Goal: Task Accomplishment & Management: Manage account settings

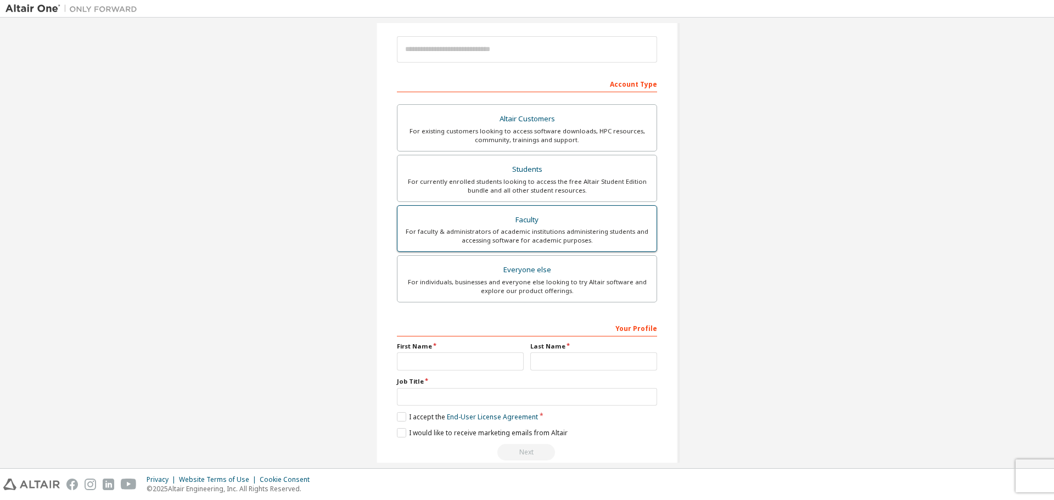
scroll to position [142, 0]
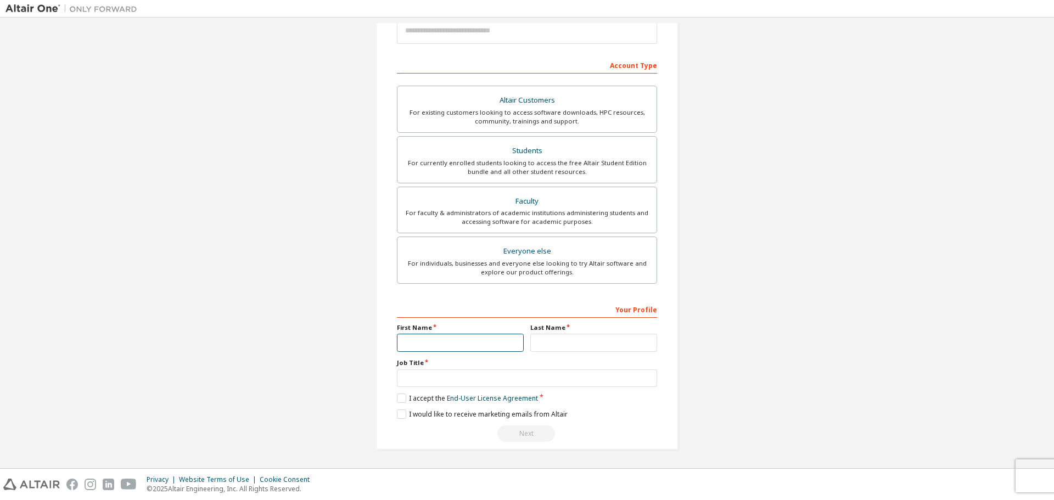
click at [441, 338] on input "text" at bounding box center [460, 343] width 127 height 18
type input "*******"
click at [559, 339] on input "text" at bounding box center [593, 343] width 127 height 18
type input "*****"
click at [487, 384] on input "text" at bounding box center [527, 378] width 260 height 18
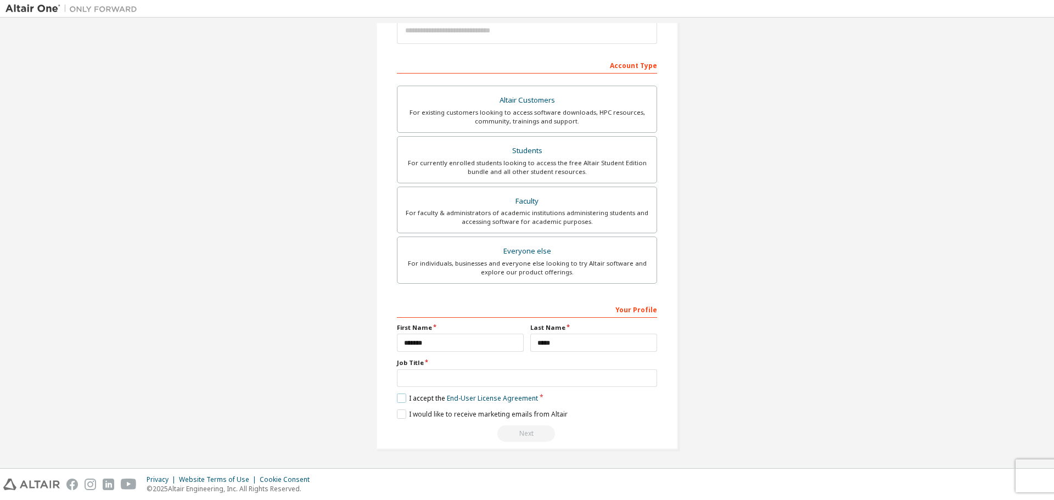
click at [401, 396] on label "I accept the End-User License Agreement" at bounding box center [467, 397] width 141 height 9
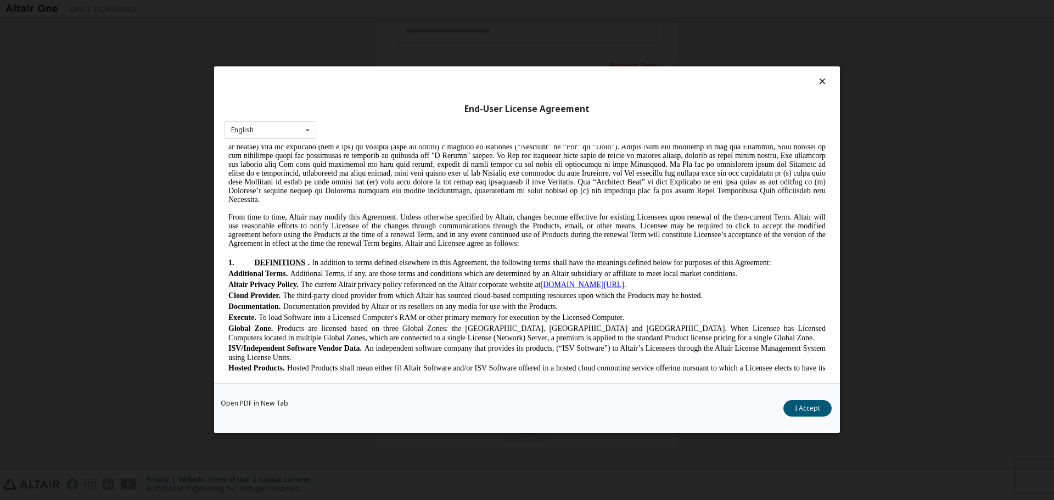
scroll to position [0, 0]
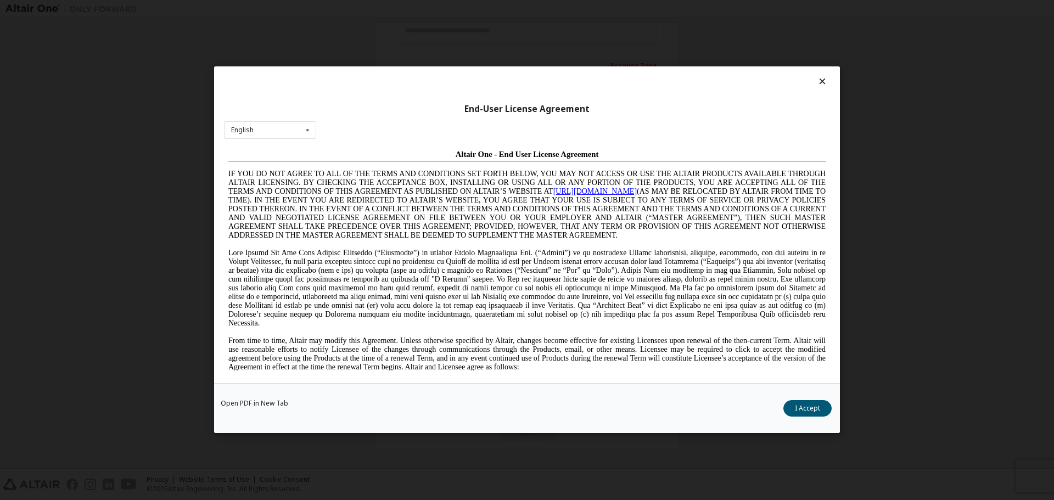
click at [822, 78] on icon at bounding box center [823, 81] width 12 height 10
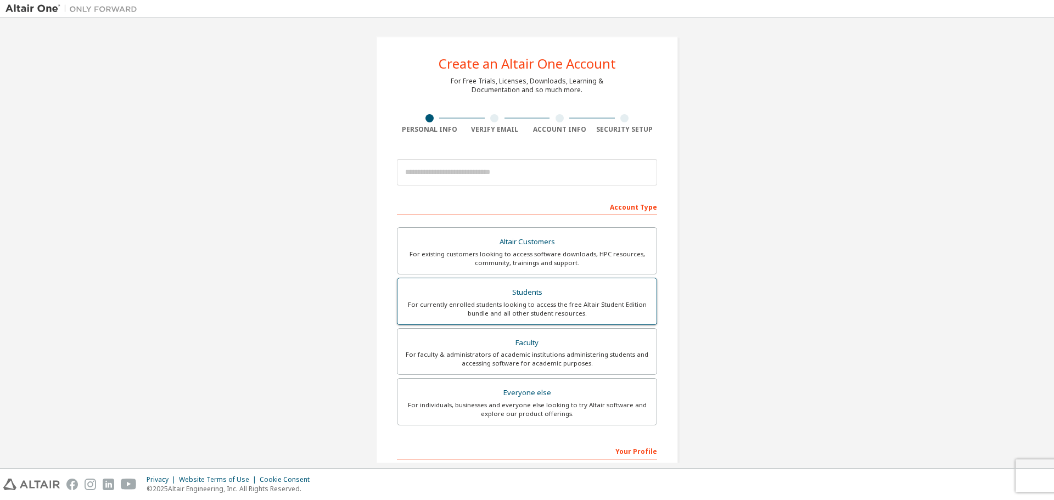
click at [516, 300] on div "For currently enrolled students looking to access the free Altair Student Editi…" at bounding box center [527, 309] width 246 height 18
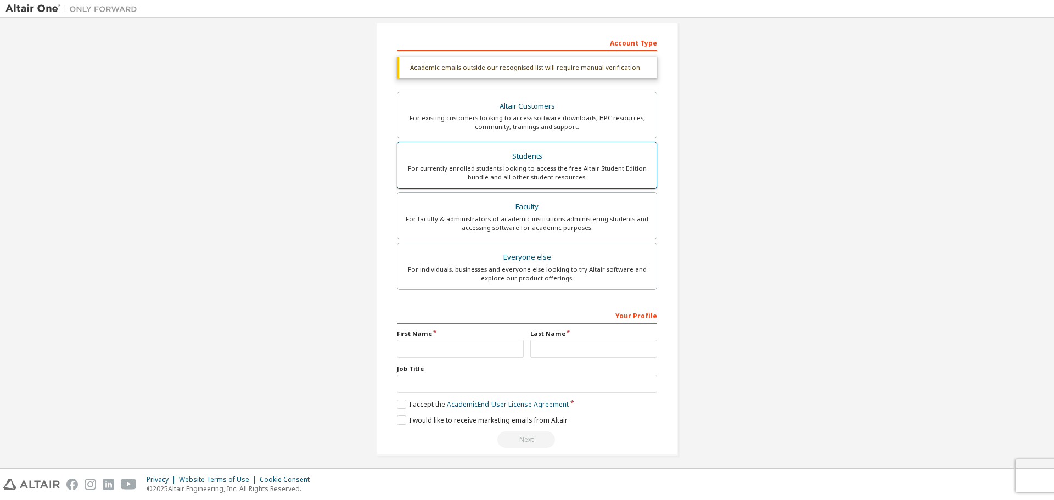
scroll to position [170, 0]
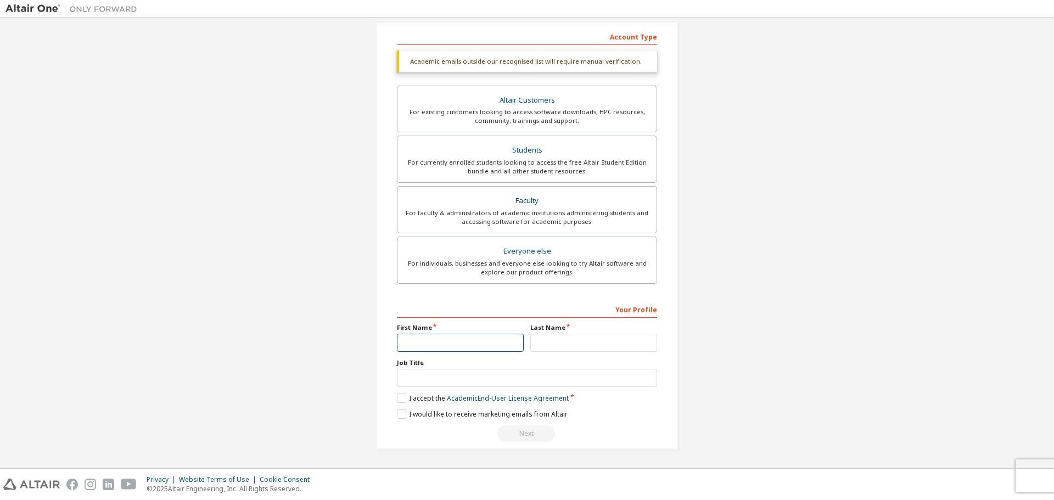
click at [467, 339] on input "text" at bounding box center [460, 343] width 127 height 18
type input "*******"
click at [543, 340] on input "text" at bounding box center [593, 343] width 127 height 18
type input "*****"
click at [506, 376] on input "text" at bounding box center [527, 378] width 260 height 18
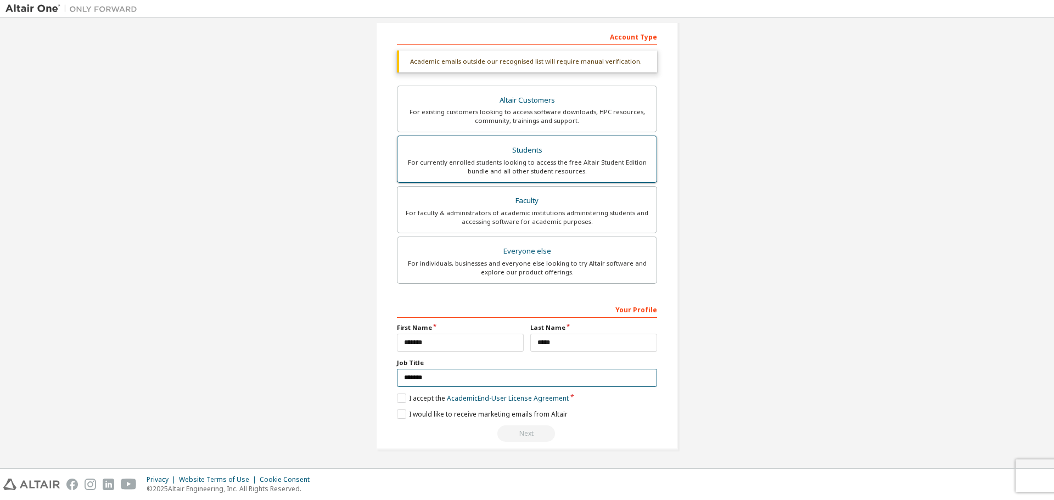
type input "*******"
click at [586, 157] on div "Students" at bounding box center [527, 150] width 246 height 15
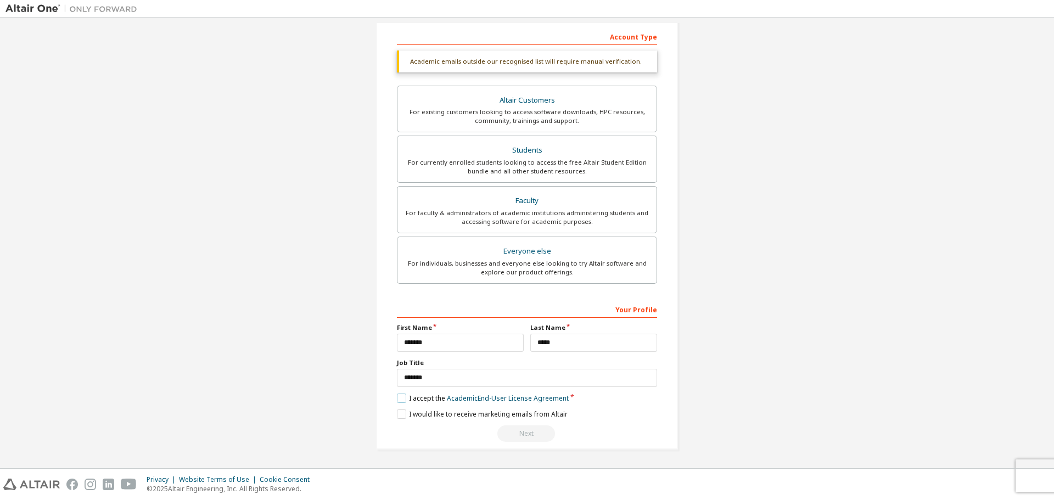
click at [398, 403] on label "I accept the Academic End-User License Agreement" at bounding box center [483, 397] width 172 height 9
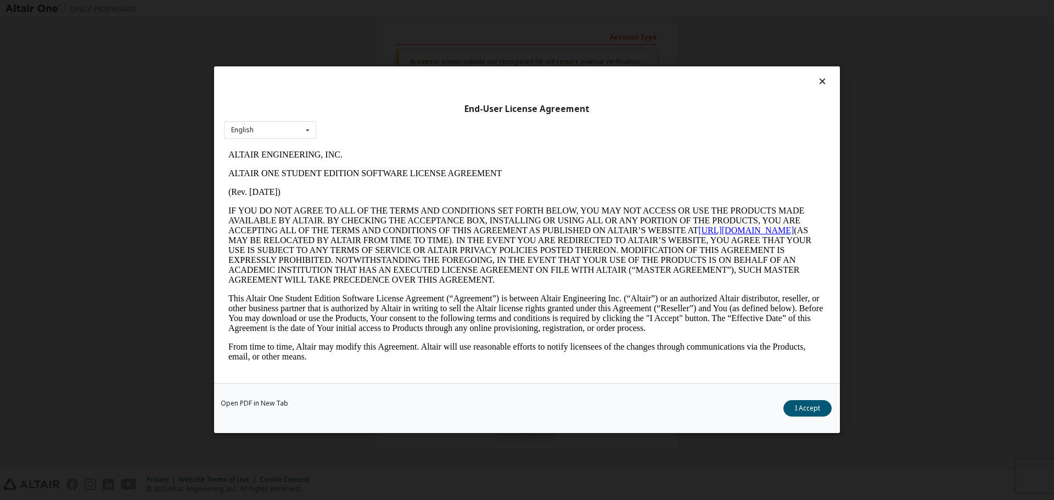
scroll to position [0, 0]
click at [805, 410] on button "I Accept" at bounding box center [807, 409] width 48 height 16
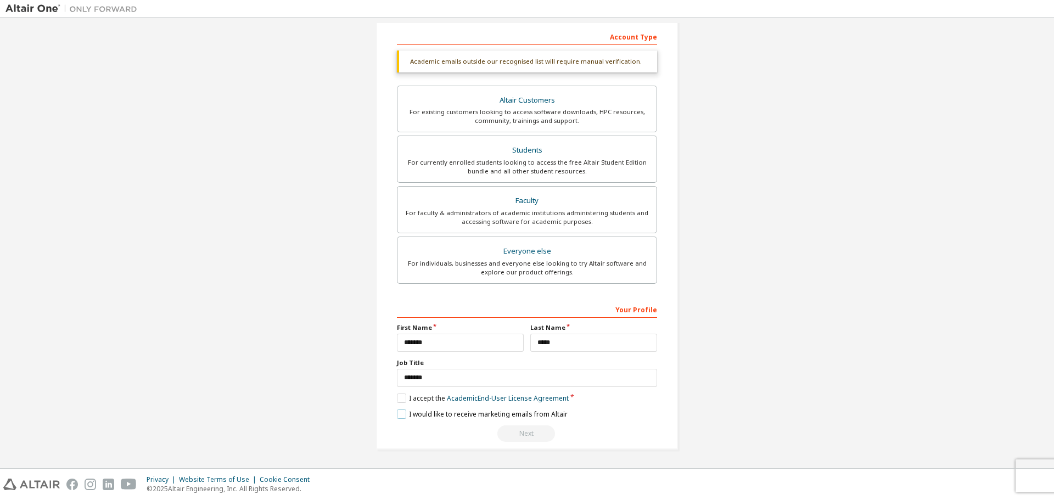
click at [397, 416] on label "I would like to receive marketing emails from Altair" at bounding box center [482, 413] width 171 height 9
click at [392, 410] on div "Create an Altair One Account For Free Trials, Licenses, Downloads, Learning & D…" at bounding box center [527, 157] width 302 height 583
click at [594, 159] on div "For currently enrolled students looking to access the free Altair Student Editi…" at bounding box center [527, 167] width 246 height 18
click at [538, 162] on div "For currently enrolled students looking to access the free Altair Student Editi…" at bounding box center [527, 167] width 246 height 18
click at [518, 437] on div "Next" at bounding box center [527, 433] width 260 height 16
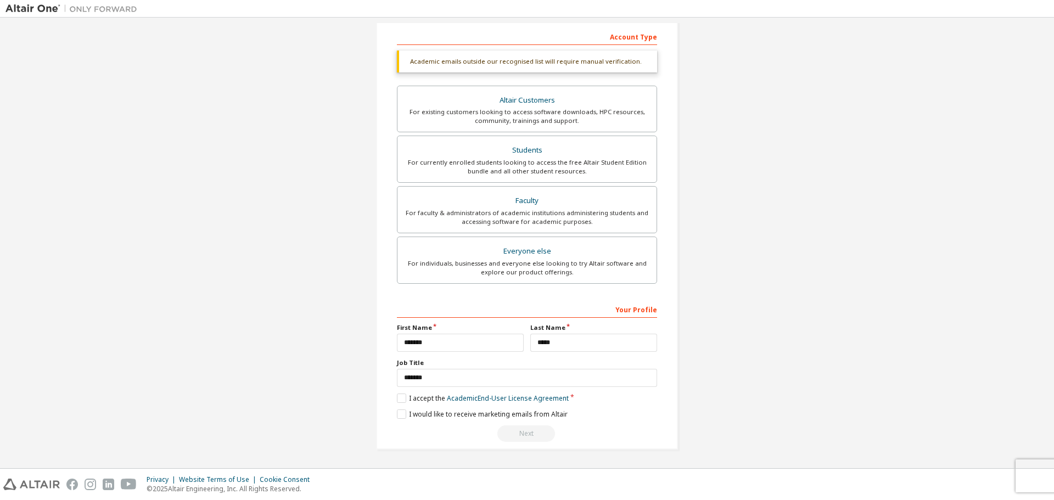
click at [518, 437] on div "Next" at bounding box center [527, 433] width 260 height 16
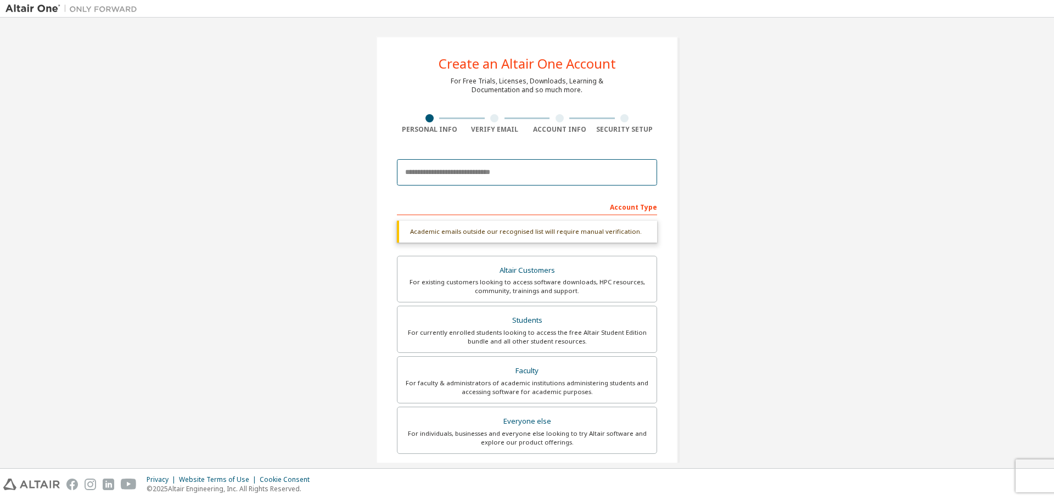
click at [443, 173] on input "email" at bounding box center [527, 172] width 260 height 26
type input "**********"
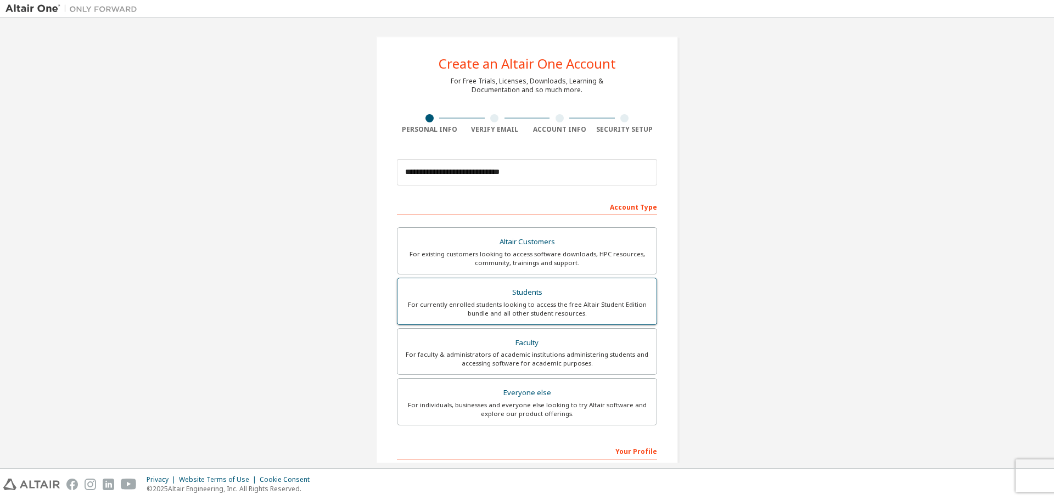
click at [579, 295] on div "Students" at bounding box center [527, 292] width 246 height 15
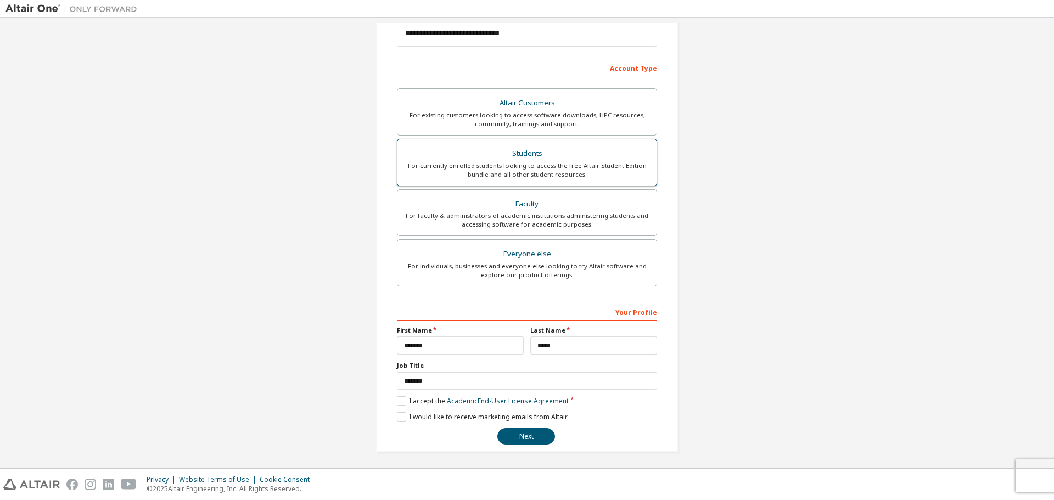
scroll to position [142, 0]
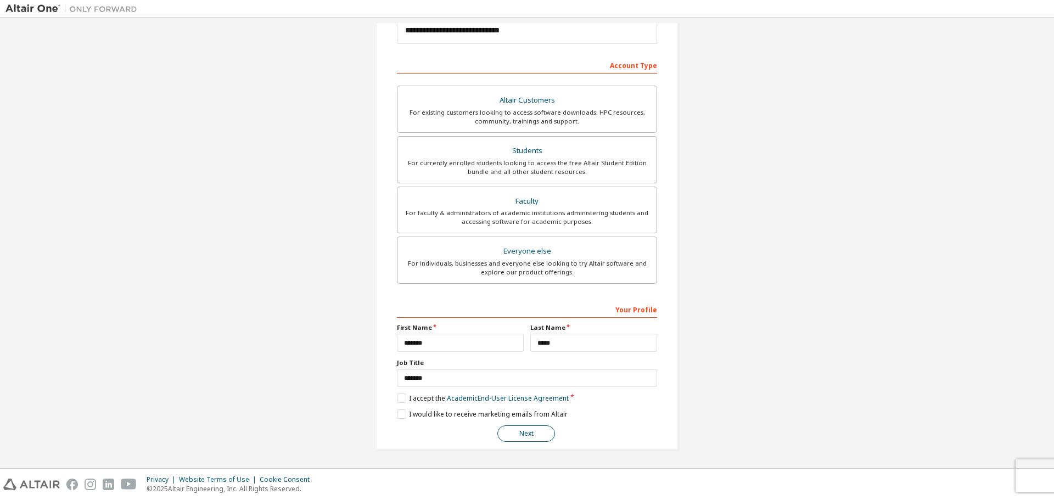
click at [513, 441] on button "Next" at bounding box center [526, 433] width 58 height 16
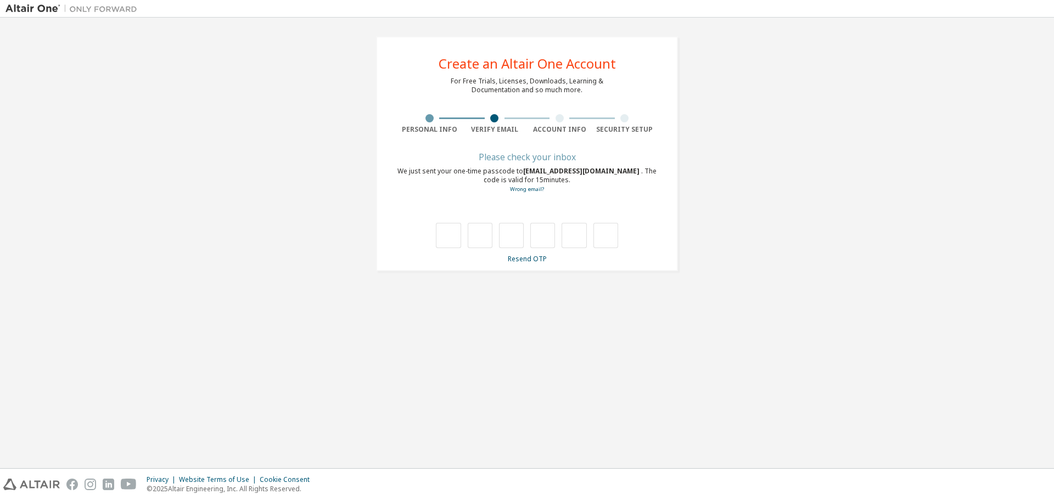
scroll to position [0, 0]
click at [447, 225] on input "text" at bounding box center [448, 235] width 25 height 25
click at [450, 228] on input "text" at bounding box center [448, 235] width 25 height 25
type input "*"
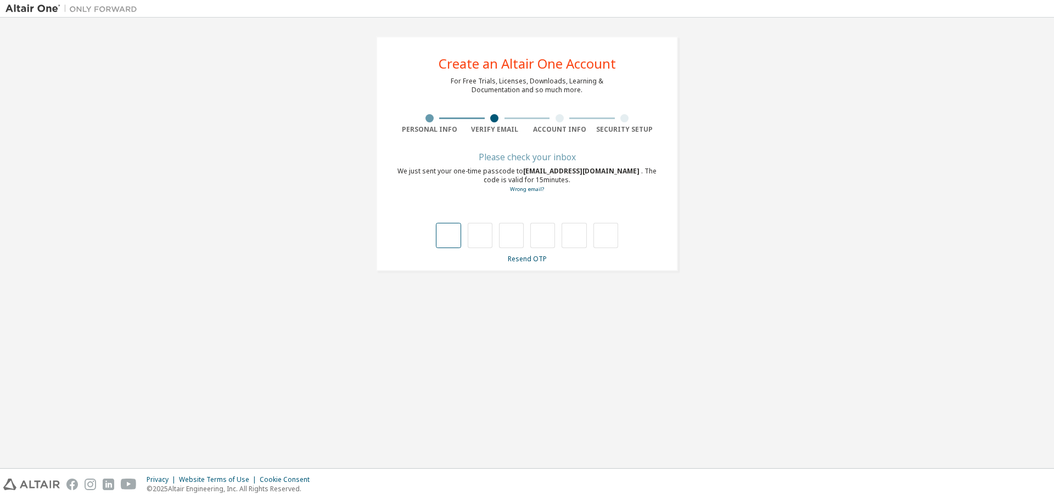
type input "*"
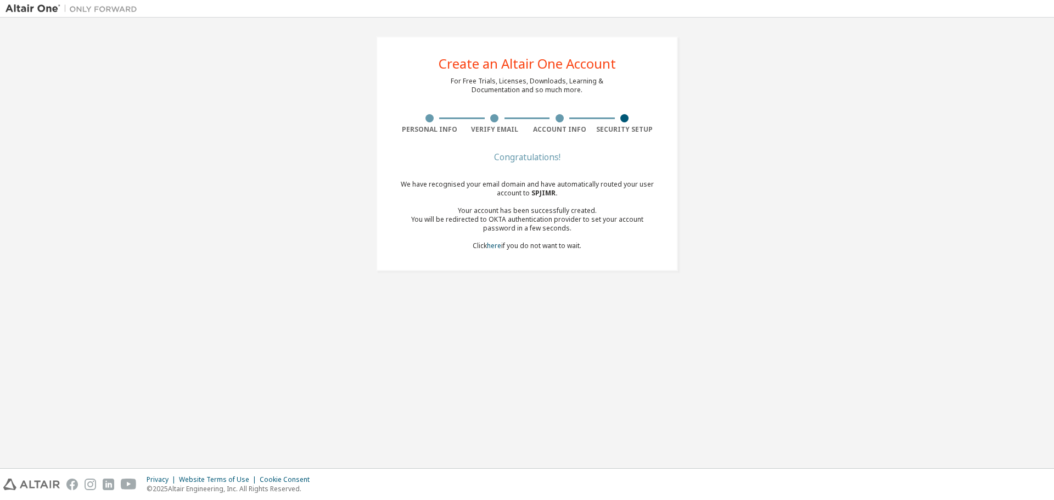
click at [514, 204] on div "We have recognised your email domain and have automatically routed your user ac…" at bounding box center [527, 215] width 260 height 70
click at [538, 303] on div "Create an Altair One Account For Free Trials, Licenses, Downloads, Learning & D…" at bounding box center [526, 243] width 1043 height 440
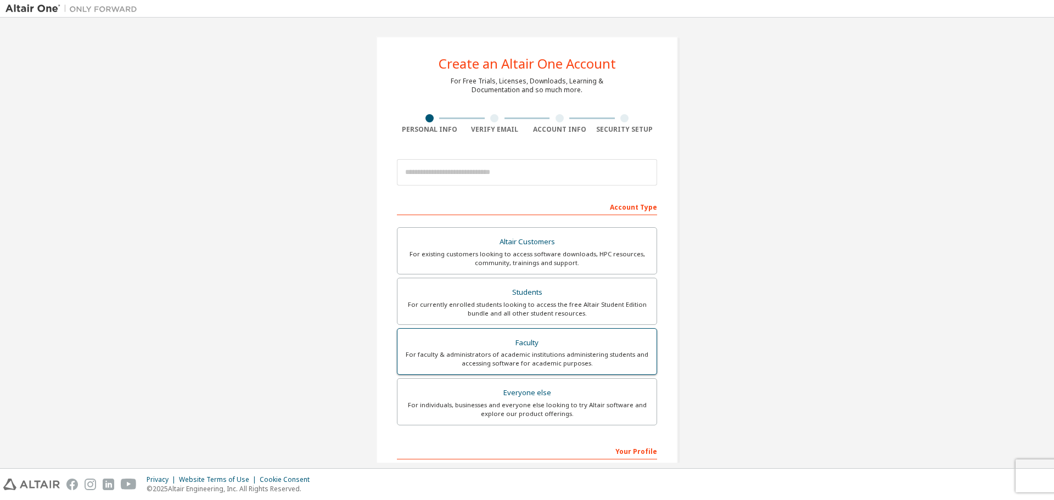
scroll to position [142, 0]
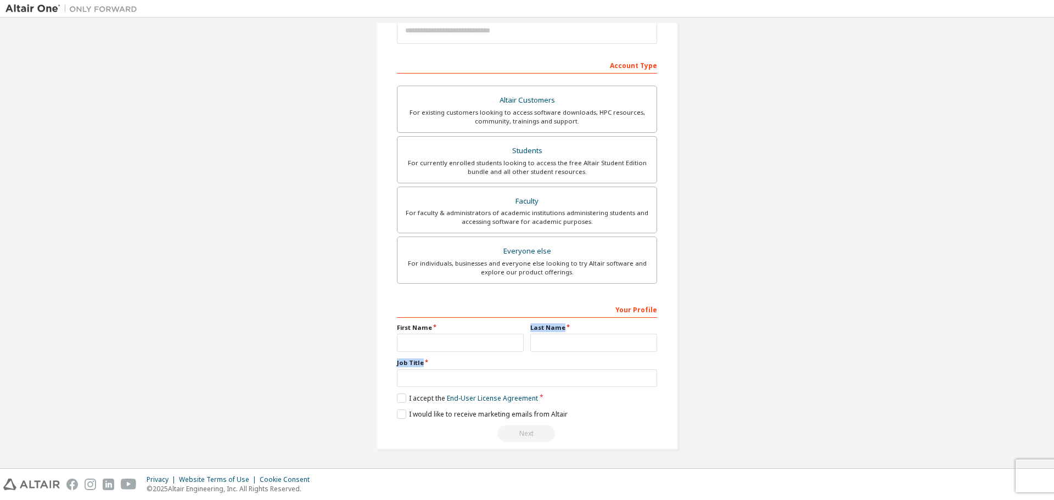
drag, startPoint x: 470, startPoint y: 361, endPoint x: 467, endPoint y: 338, distance: 23.2
click at [467, 338] on div "Your Profile First Name Last Name Job Title Please provide State/Province to he…" at bounding box center [527, 371] width 260 height 142
click at [467, 338] on input "text" at bounding box center [460, 343] width 127 height 18
type input "*******"
click at [551, 342] on input "text" at bounding box center [593, 343] width 127 height 18
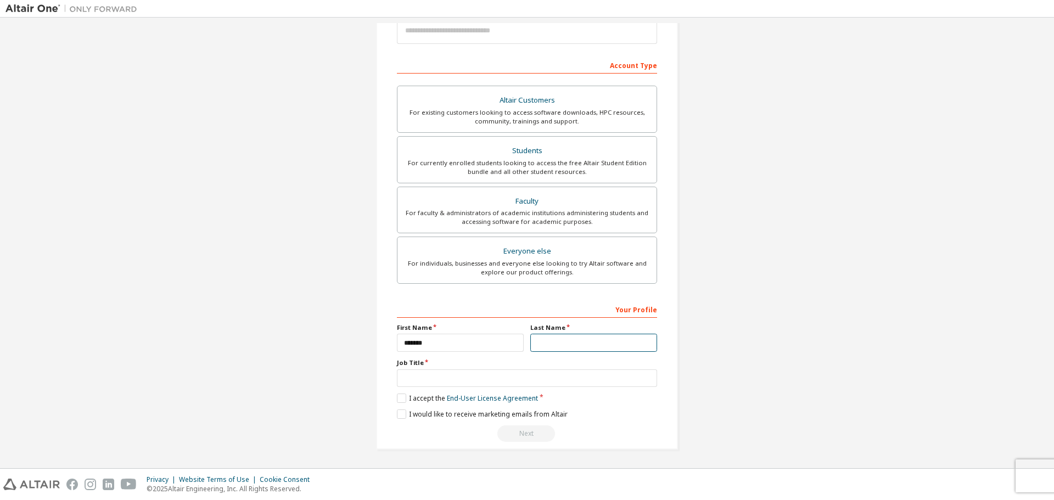
type input "*****"
click at [420, 378] on input "text" at bounding box center [527, 378] width 260 height 18
type input "*******"
click at [401, 396] on label "I accept the End-User License Agreement" at bounding box center [467, 397] width 141 height 9
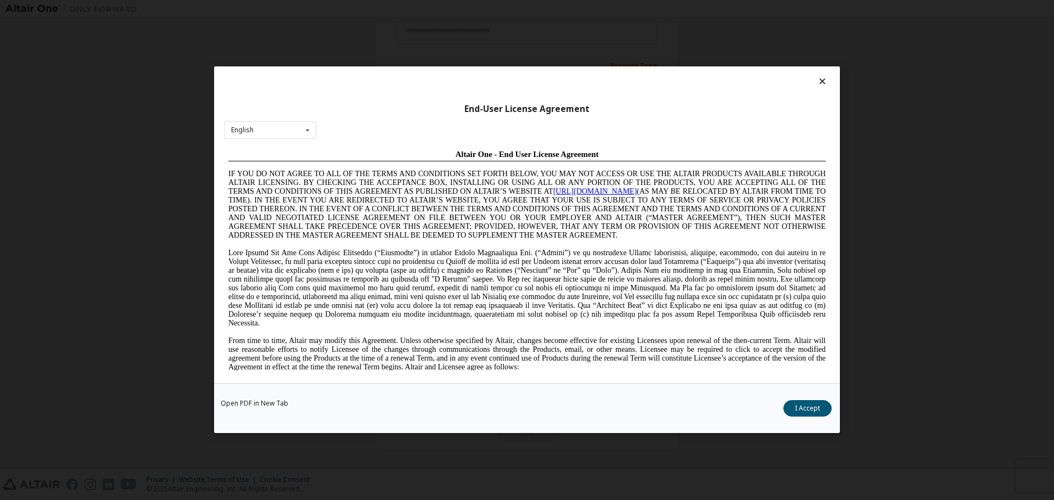
scroll to position [0, 0]
click at [811, 408] on button "I Accept" at bounding box center [807, 409] width 48 height 16
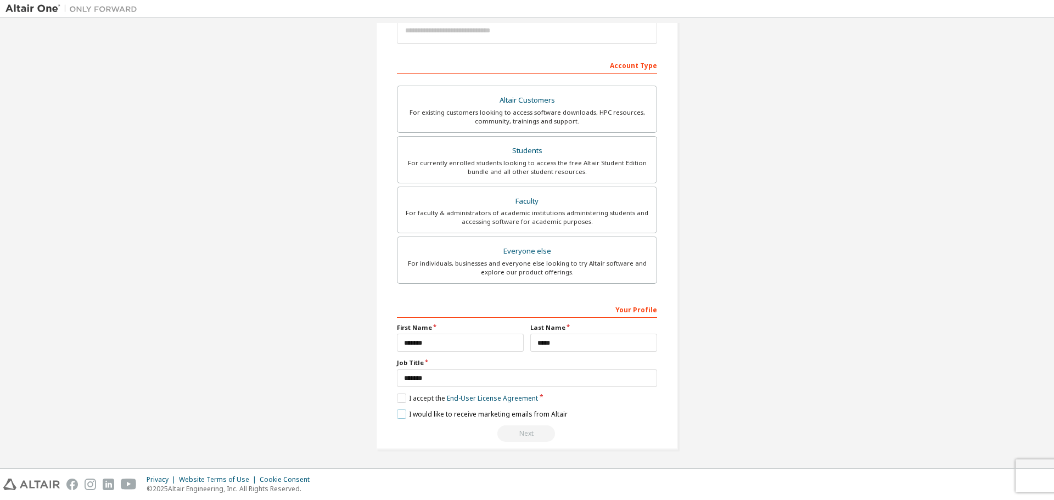
click at [401, 413] on label "I would like to receive marketing emails from Altair" at bounding box center [482, 413] width 171 height 9
click at [494, 156] on div "Students" at bounding box center [527, 150] width 246 height 15
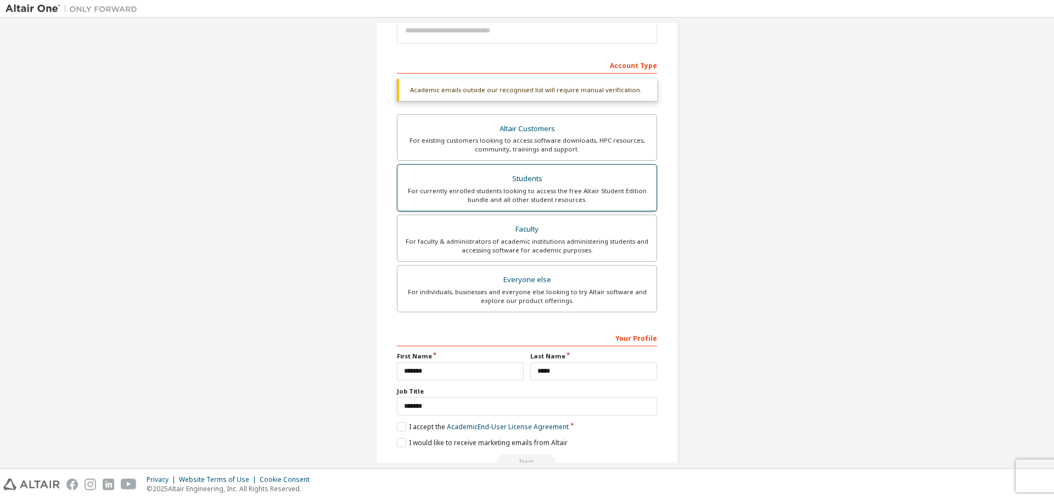
scroll to position [170, 0]
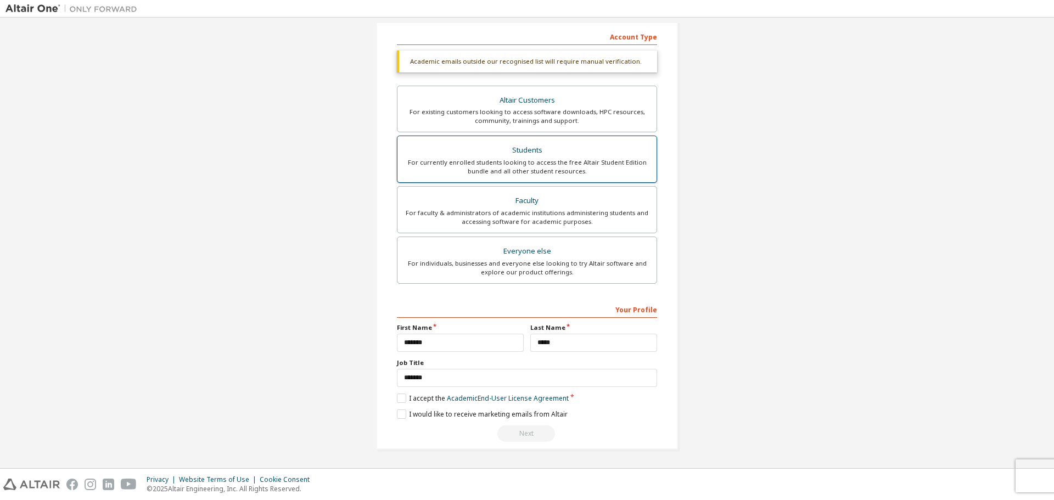
click at [486, 151] on div "Students" at bounding box center [527, 150] width 246 height 15
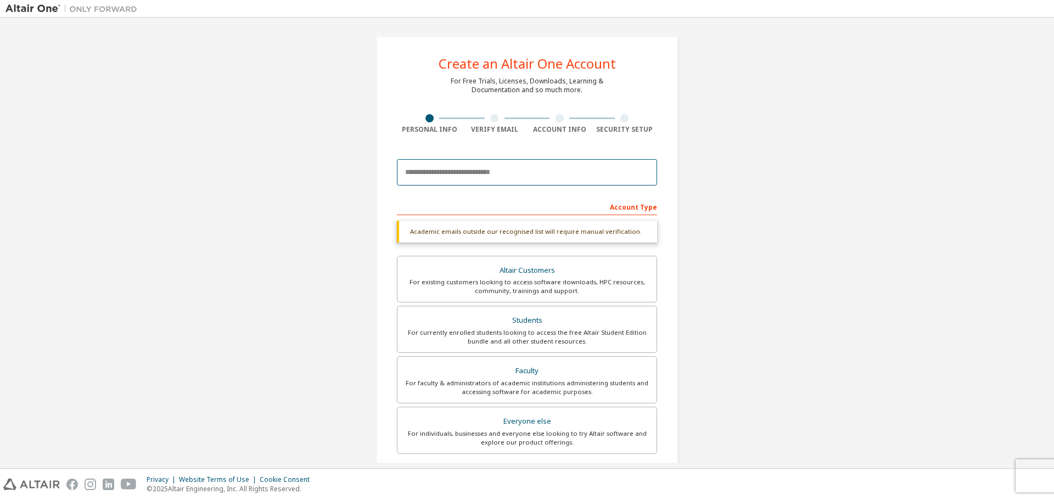
click at [485, 171] on input "email" at bounding box center [527, 172] width 260 height 26
type input "**********"
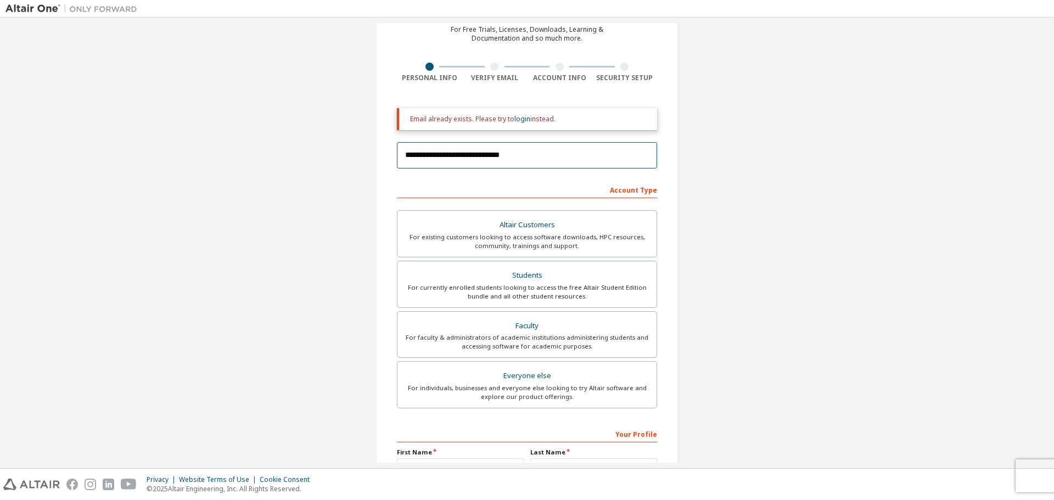
scroll to position [53, 0]
click at [517, 118] on link "login" at bounding box center [522, 117] width 16 height 9
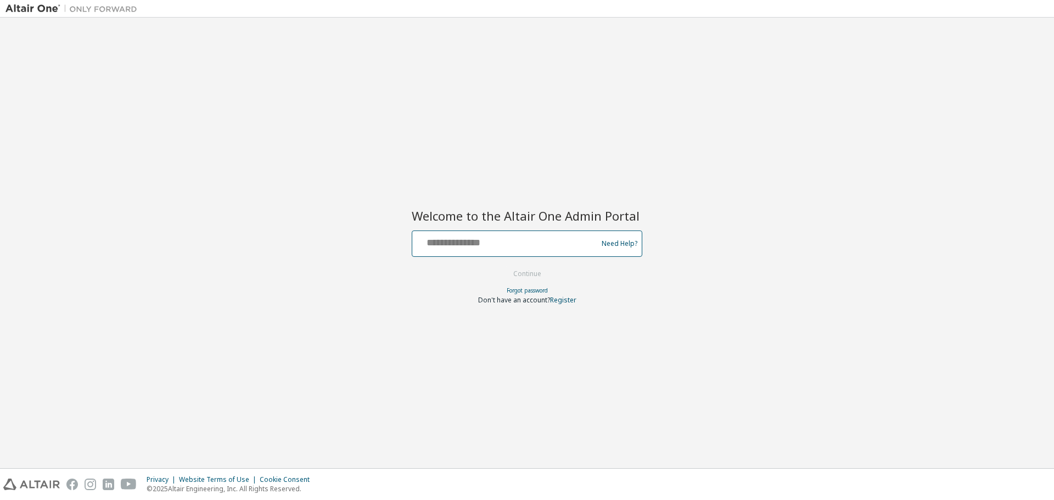
click at [504, 240] on input "text" at bounding box center [506, 241] width 179 height 16
type input "**********"
click at [537, 272] on button "Continue" at bounding box center [527, 274] width 51 height 16
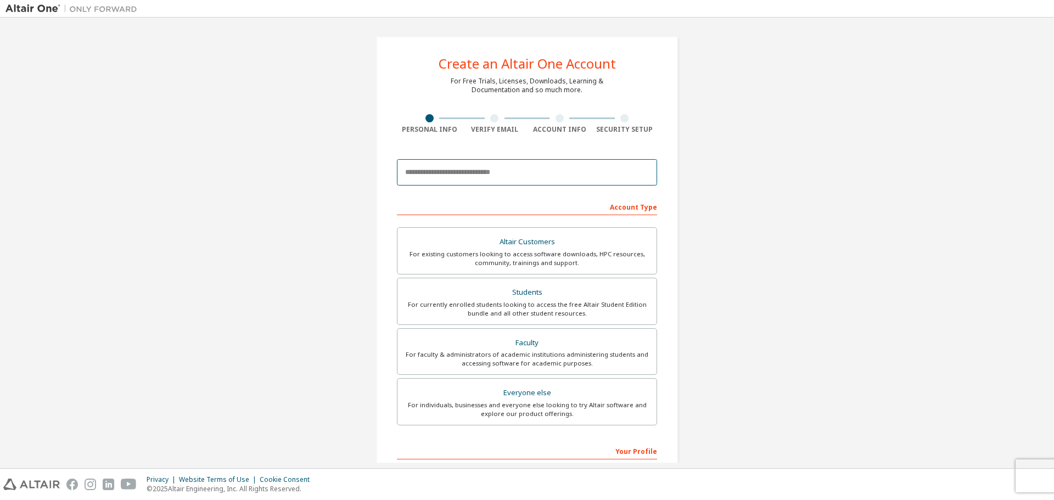
click at [469, 172] on input "email" at bounding box center [527, 172] width 260 height 26
type input "**********"
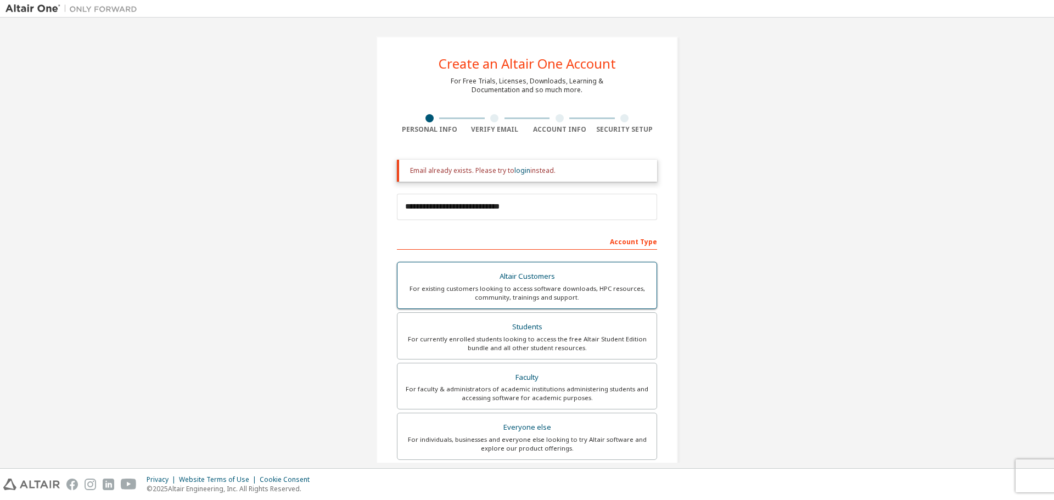
click at [486, 307] on label "Altair Customers For existing customers looking to access software downloads, H…" at bounding box center [527, 285] width 260 height 47
click at [479, 335] on div "For currently enrolled students looking to access the free Altair Student Editi…" at bounding box center [527, 344] width 246 height 18
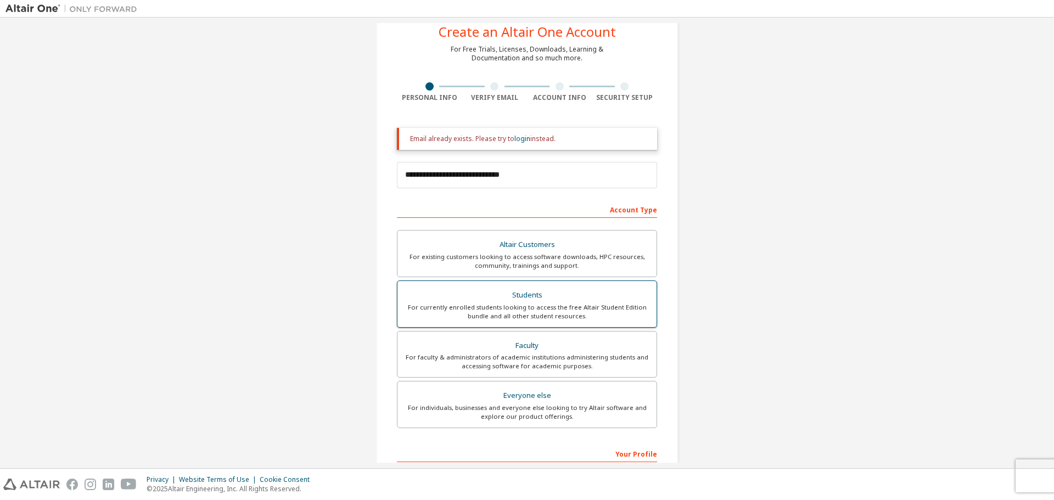
scroll to position [32, 0]
click at [514, 137] on link "login" at bounding box center [522, 137] width 16 height 9
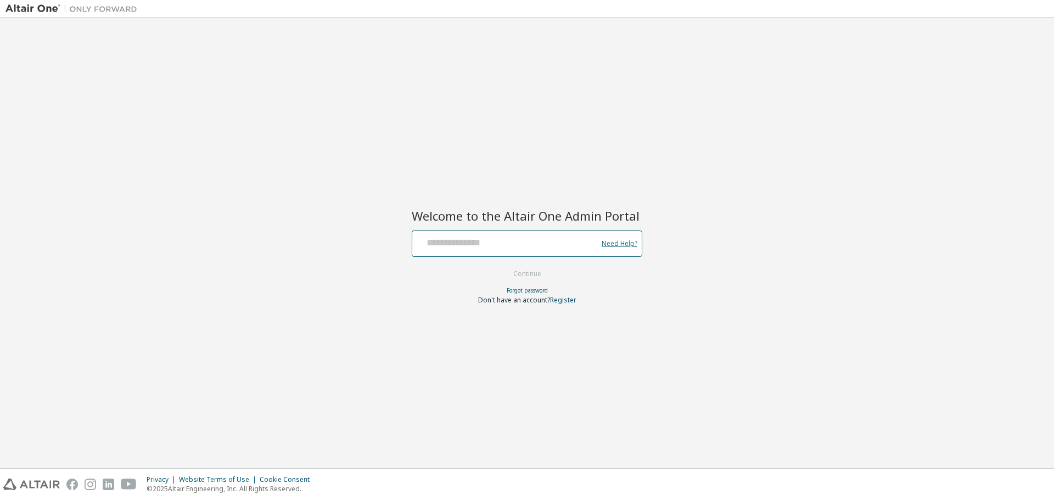
click at [624, 243] on link "Need Help?" at bounding box center [619, 243] width 36 height 1
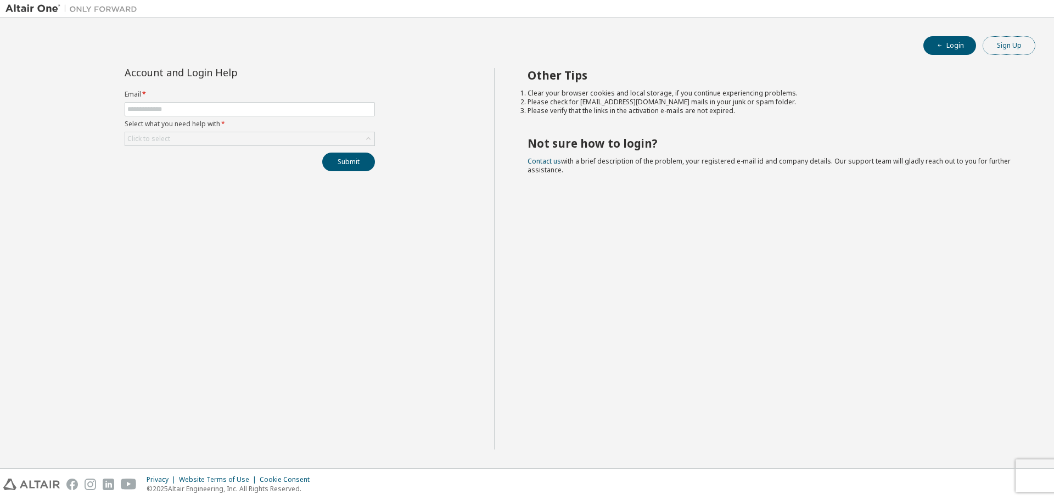
click at [992, 50] on button "Sign Up" at bounding box center [1008, 45] width 53 height 19
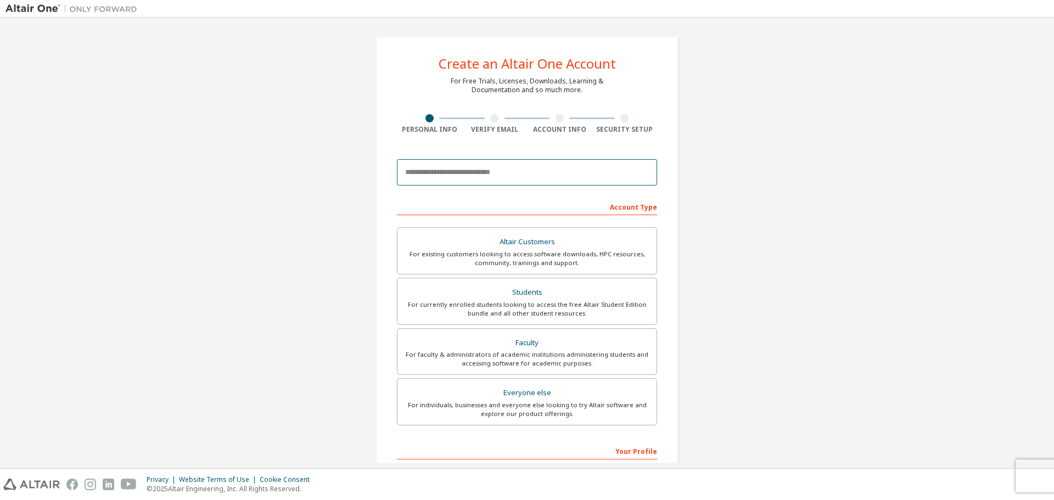
click at [446, 169] on input "email" at bounding box center [527, 172] width 260 height 26
type input "**********"
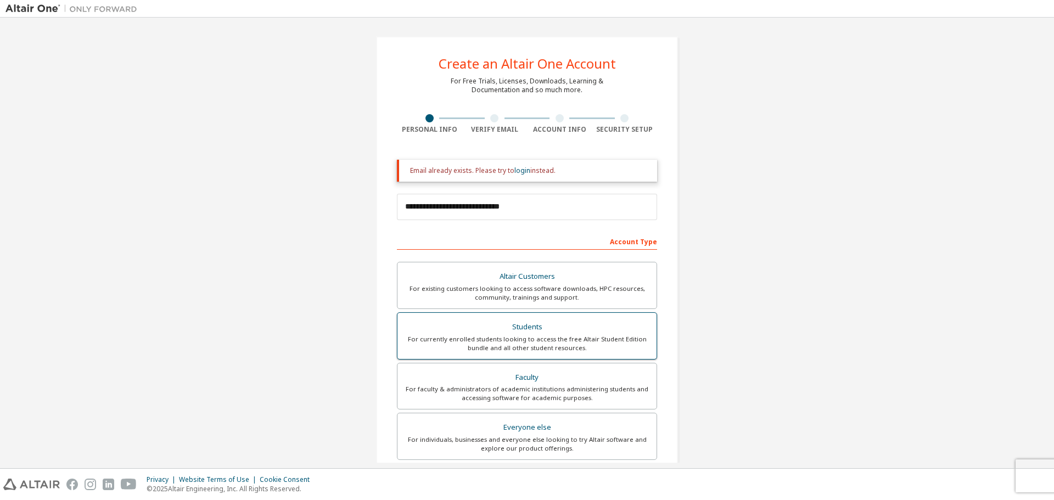
click at [509, 286] on div "Altair Customers For existing customers looking to access software downloads, H…" at bounding box center [527, 362] width 260 height 201
click at [517, 175] on link "login" at bounding box center [522, 170] width 16 height 9
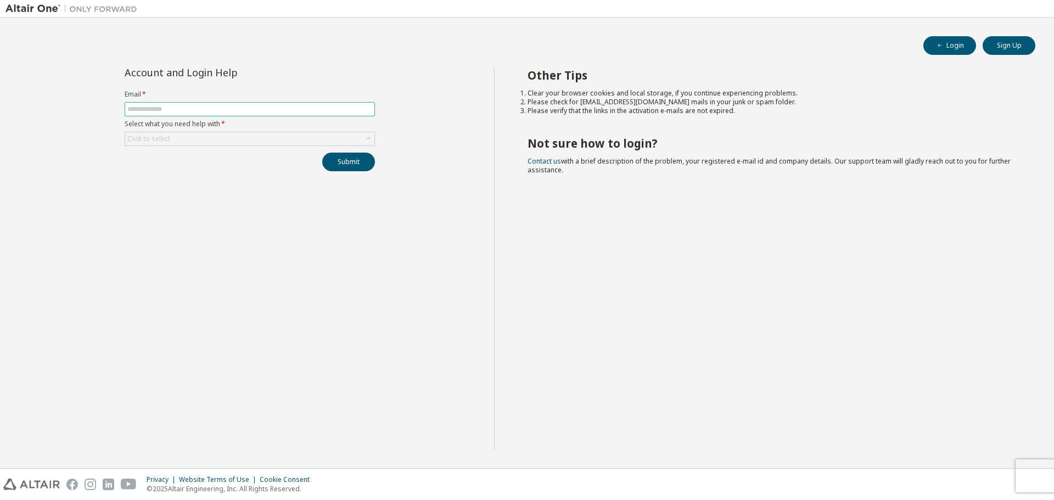
click at [247, 104] on span at bounding box center [250, 109] width 250 height 14
click at [238, 113] on input "text" at bounding box center [249, 109] width 245 height 9
type input "**********"
click at [220, 137] on div "Click to select" at bounding box center [249, 138] width 249 height 13
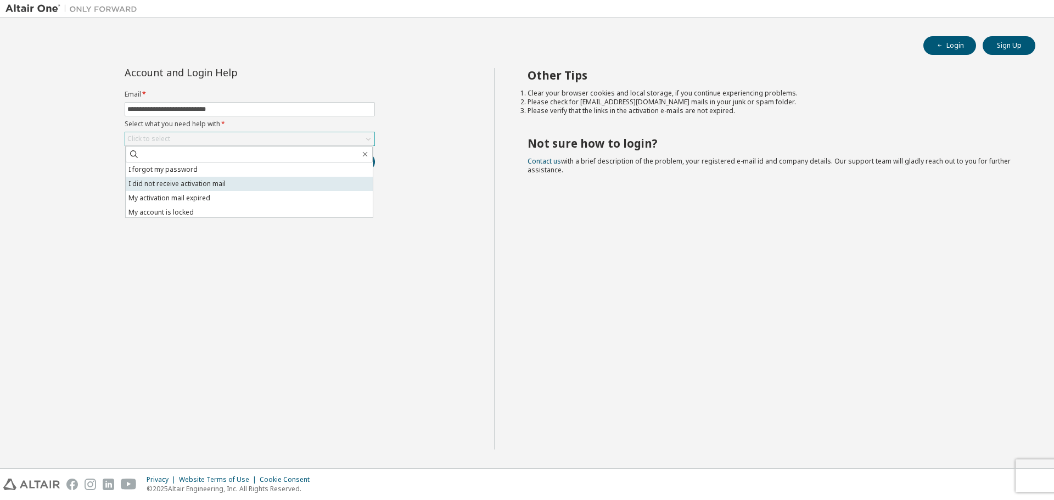
click at [160, 182] on li "I did not receive activation mail" at bounding box center [249, 184] width 247 height 14
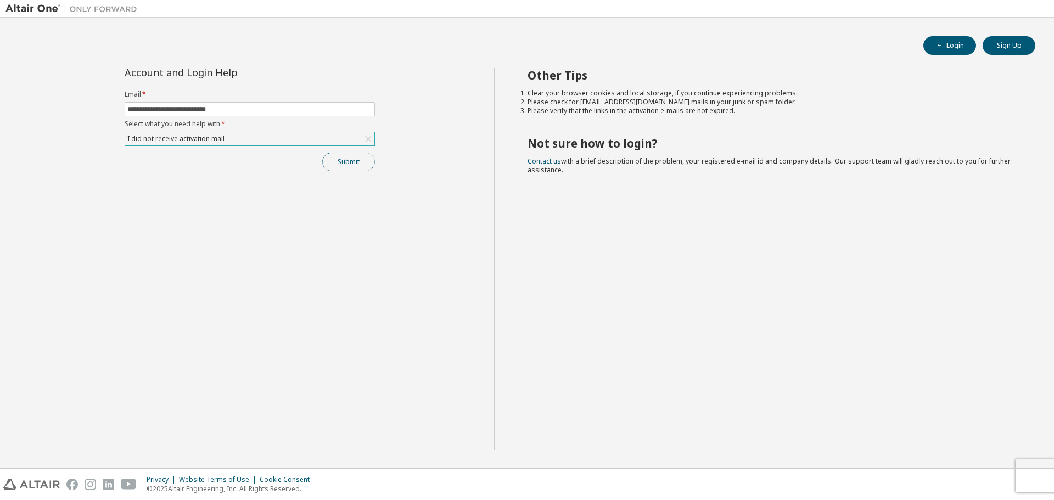
click at [334, 162] on button "Submit" at bounding box center [348, 162] width 53 height 19
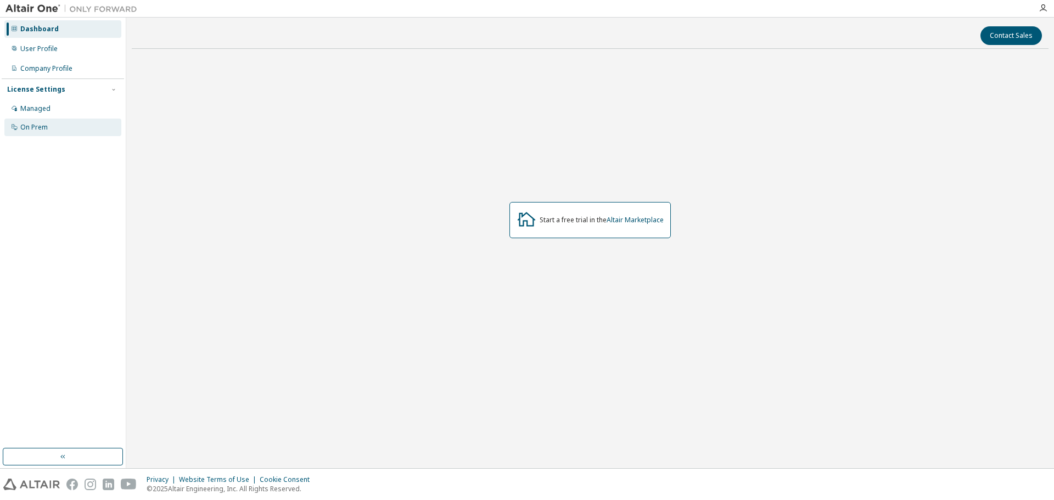
click at [54, 126] on div "On Prem" at bounding box center [62, 128] width 117 height 18
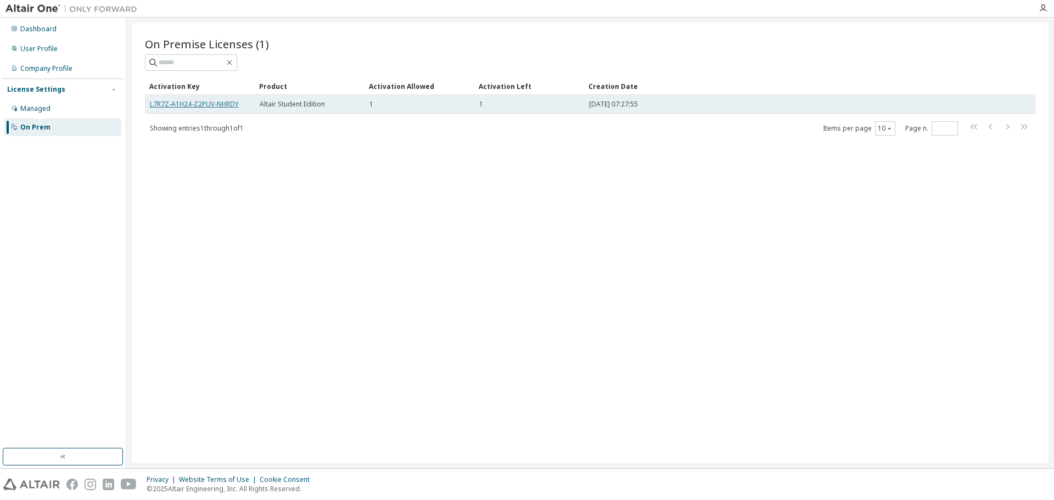
click at [205, 103] on link "L7R7Z-A1H24-Z2PUV-NHRDY" at bounding box center [194, 103] width 89 height 9
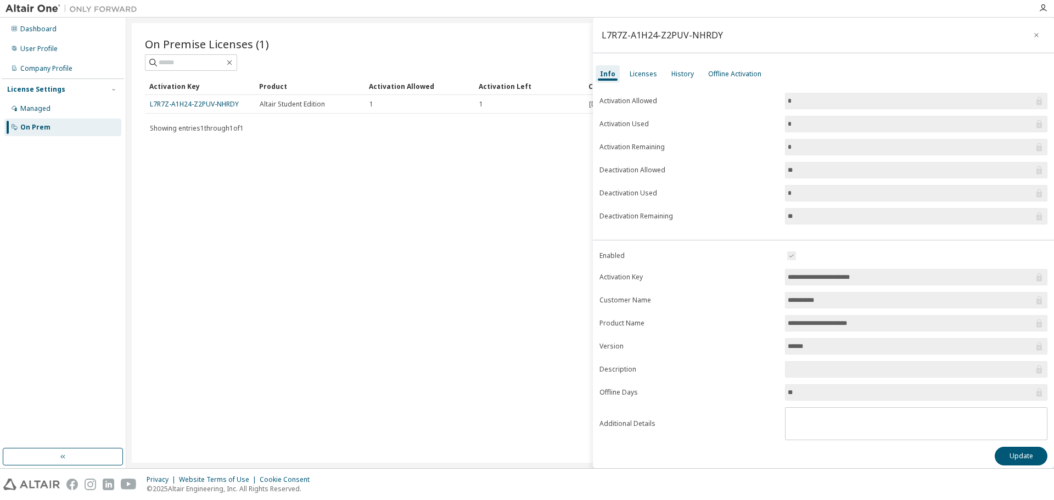
click at [487, 244] on div "On Premise Licenses (1) Clear Load Save Save As Field Operator Value Select fil…" at bounding box center [590, 243] width 916 height 440
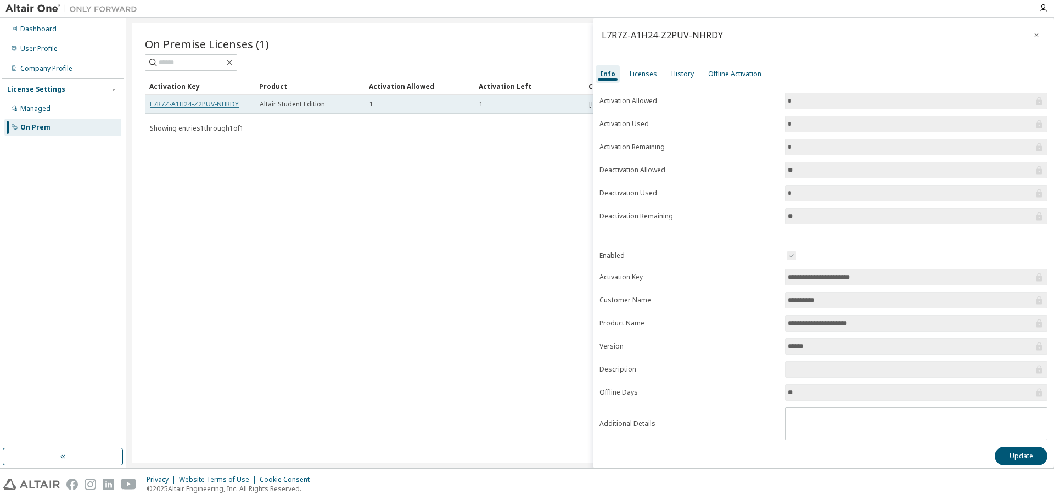
click at [202, 106] on link "L7R7Z-A1H24-Z2PUV-NHRDY" at bounding box center [194, 103] width 89 height 9
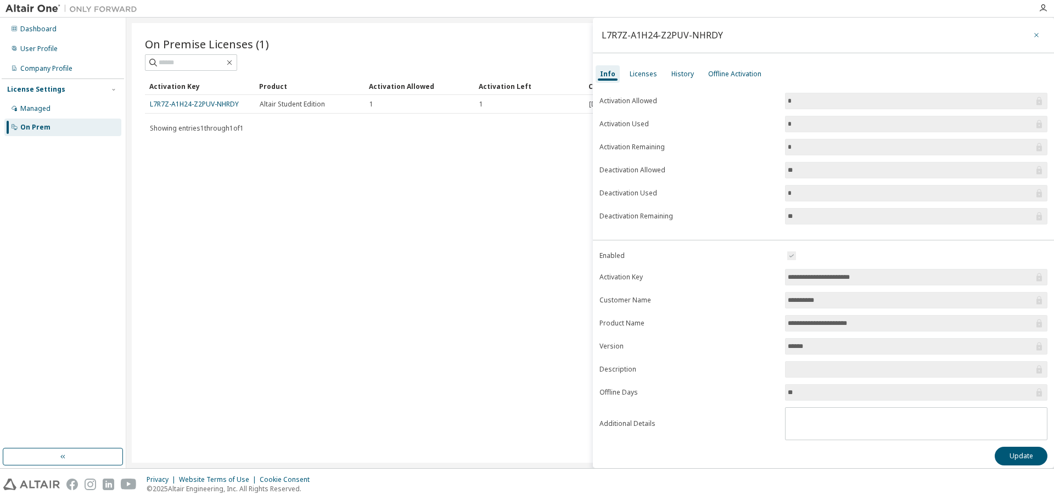
click at [1034, 32] on icon "button" at bounding box center [1036, 35] width 8 height 9
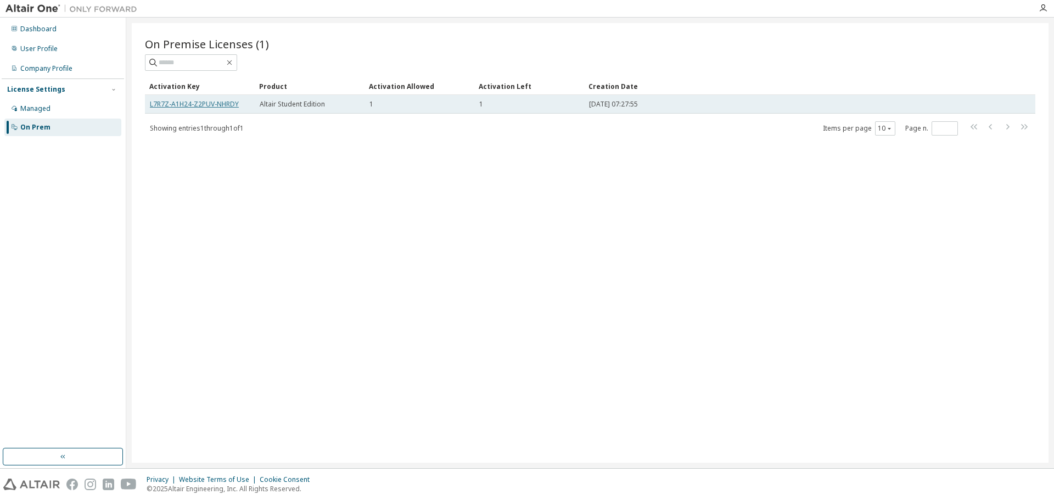
click at [202, 106] on link "L7R7Z-A1H24-Z2PUV-NHRDY" at bounding box center [194, 103] width 89 height 9
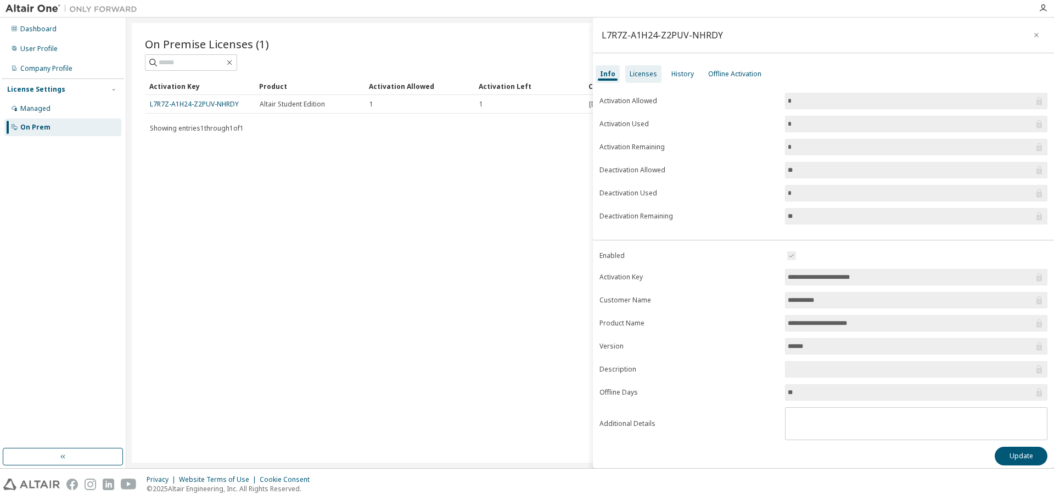
click at [637, 73] on div "Licenses" at bounding box center [642, 74] width 27 height 9
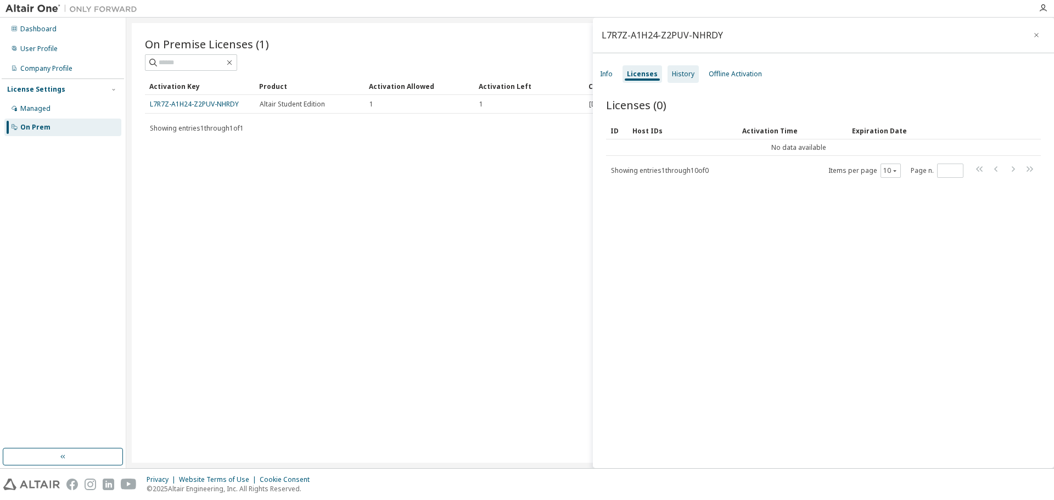
click at [681, 70] on div "History" at bounding box center [683, 74] width 22 height 9
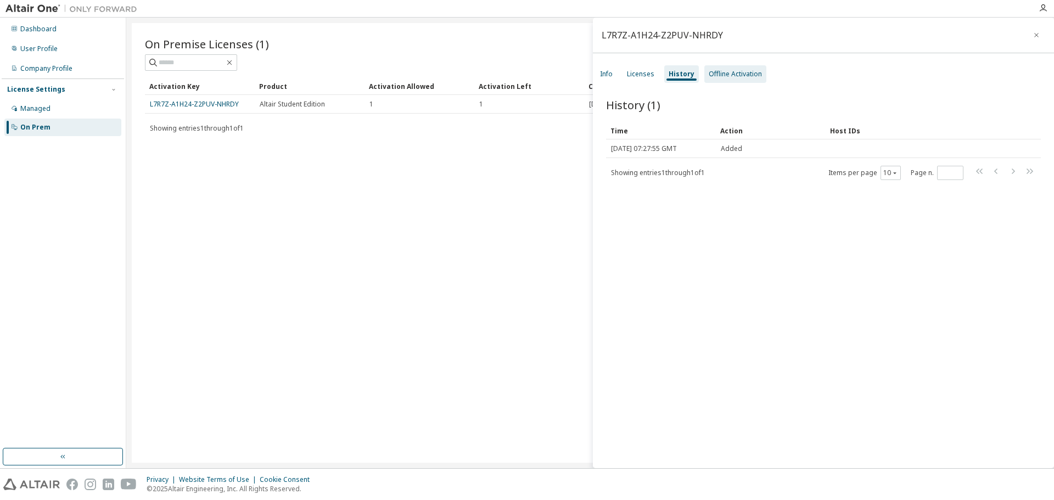
click at [714, 72] on div "Offline Activation" at bounding box center [734, 74] width 53 height 9
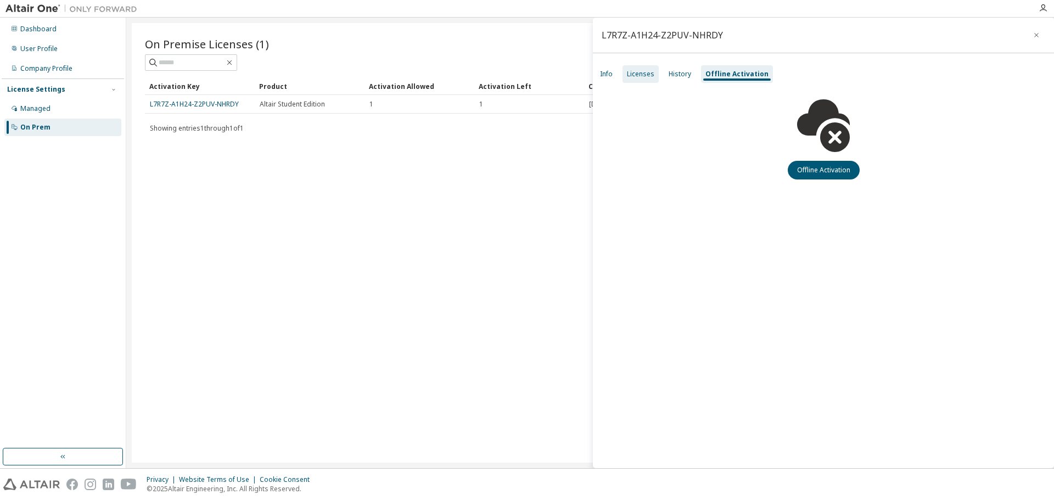
click at [638, 76] on div "Licenses" at bounding box center [640, 74] width 27 height 9
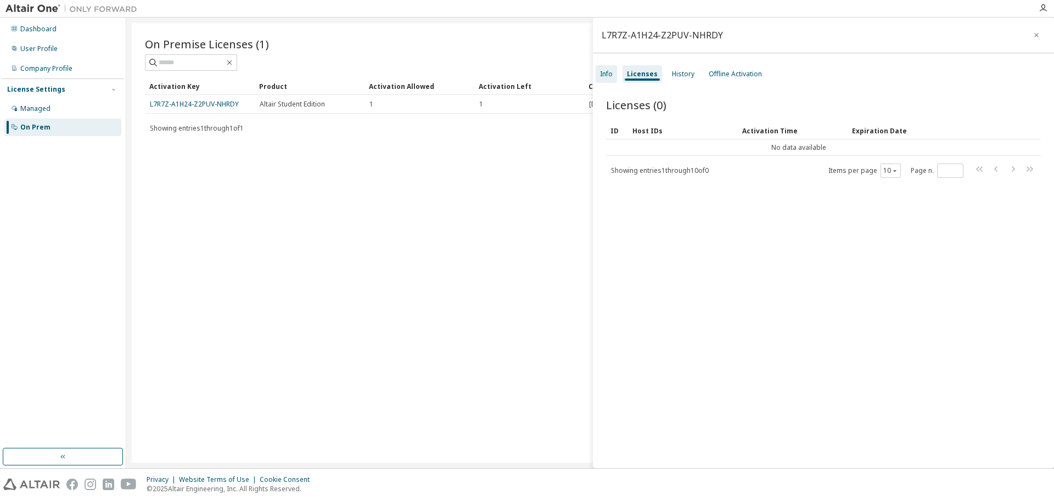
click at [605, 76] on div "Info" at bounding box center [606, 74] width 13 height 9
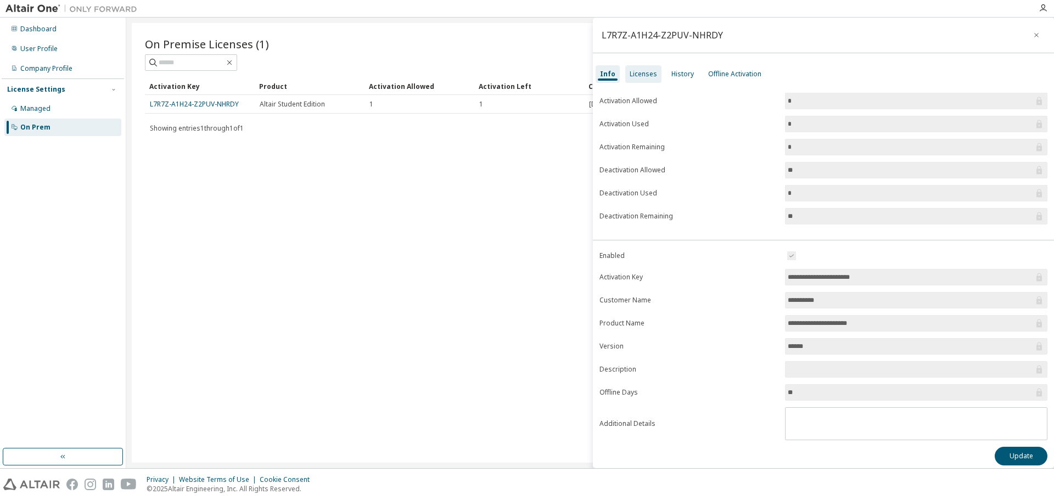
click at [649, 78] on div "Licenses" at bounding box center [643, 74] width 36 height 18
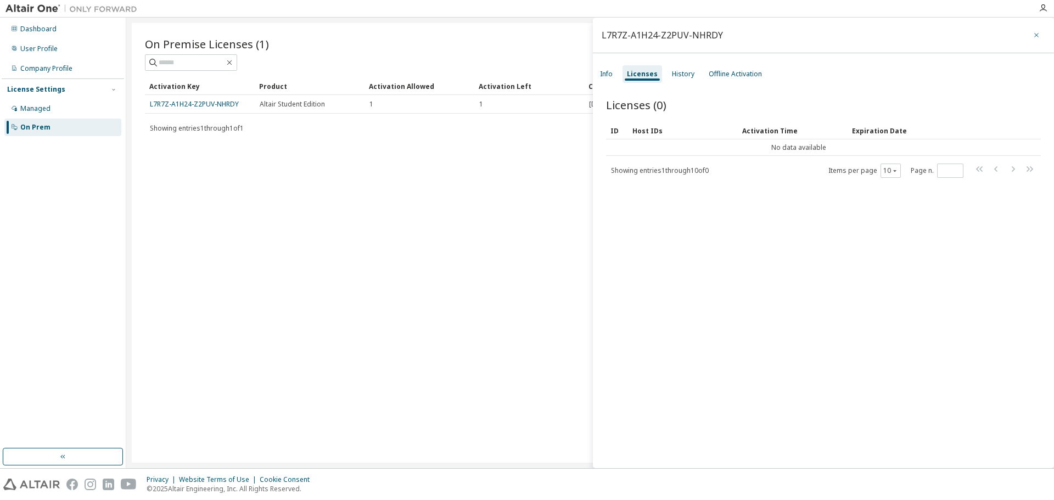
click at [1032, 36] on icon "button" at bounding box center [1036, 35] width 8 height 9
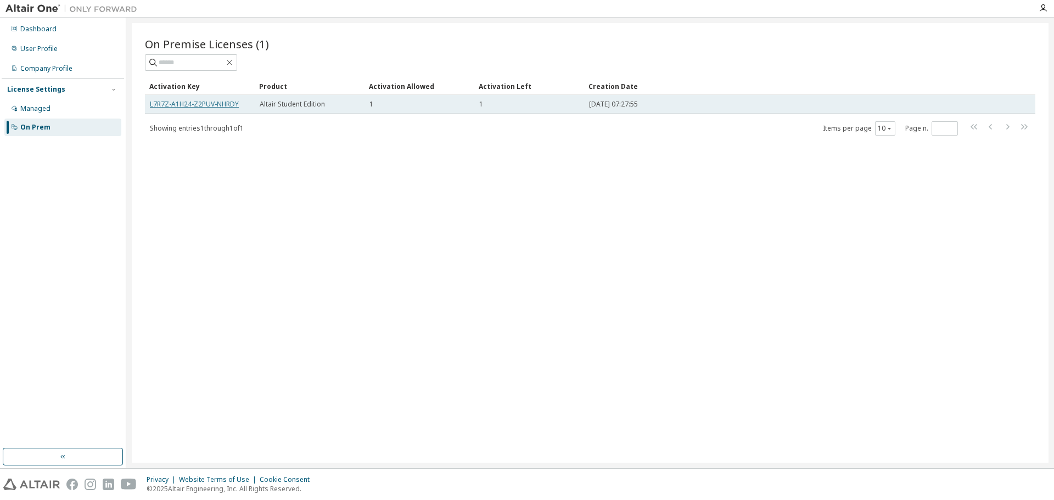
click at [212, 102] on link "L7R7Z-A1H24-Z2PUV-NHRDY" at bounding box center [194, 103] width 89 height 9
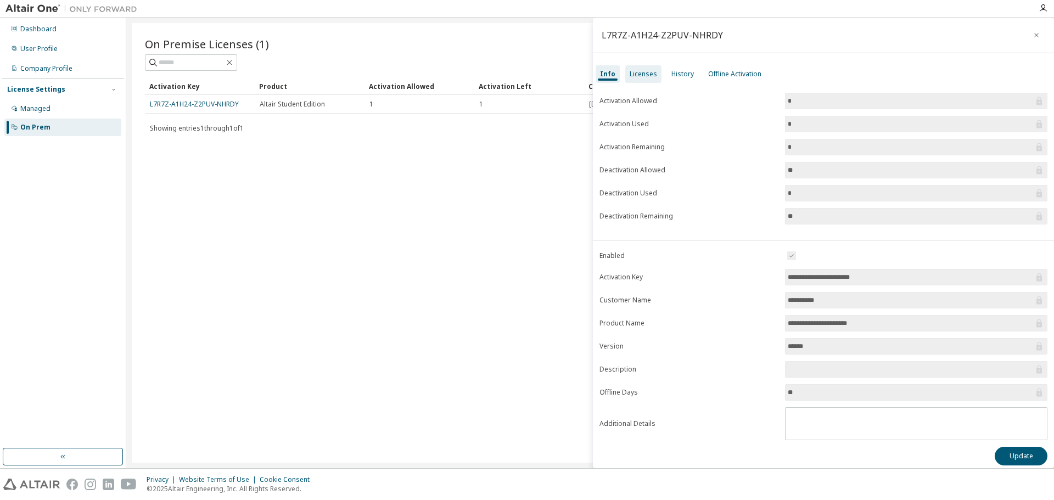
click at [639, 72] on div "Licenses" at bounding box center [642, 74] width 27 height 9
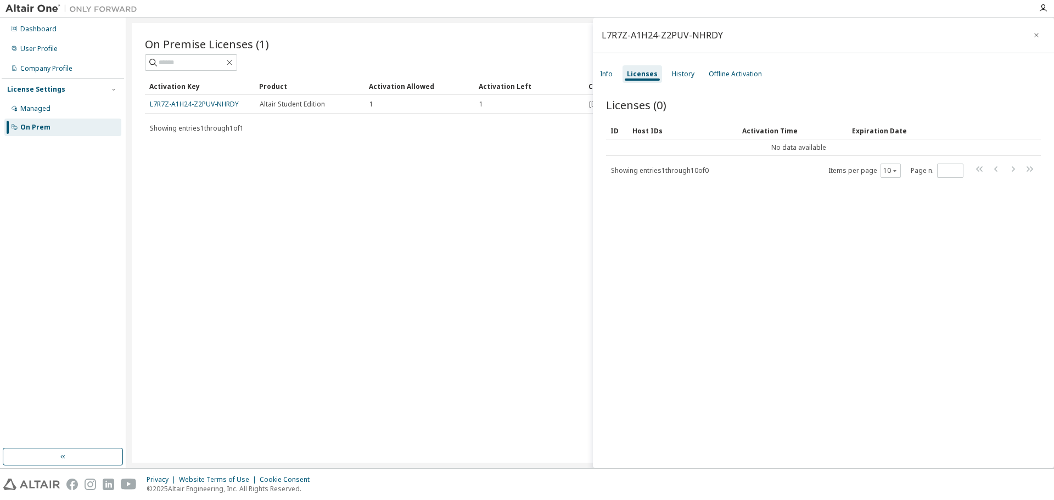
click at [33, 7] on img at bounding box center [73, 8] width 137 height 11
